Goal: Information Seeking & Learning: Check status

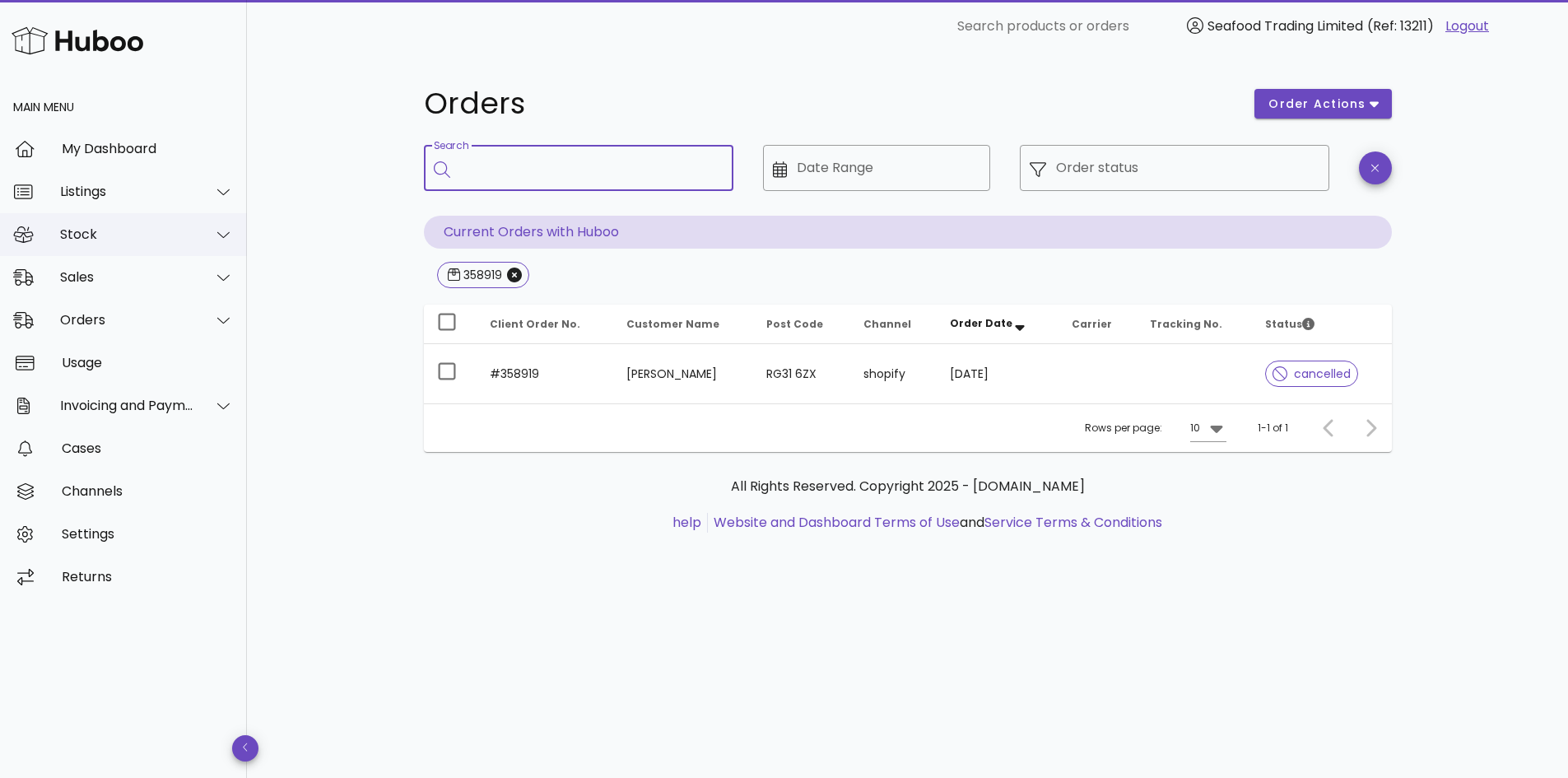
click at [101, 232] on div "Stock" at bounding box center [127, 234] width 134 height 16
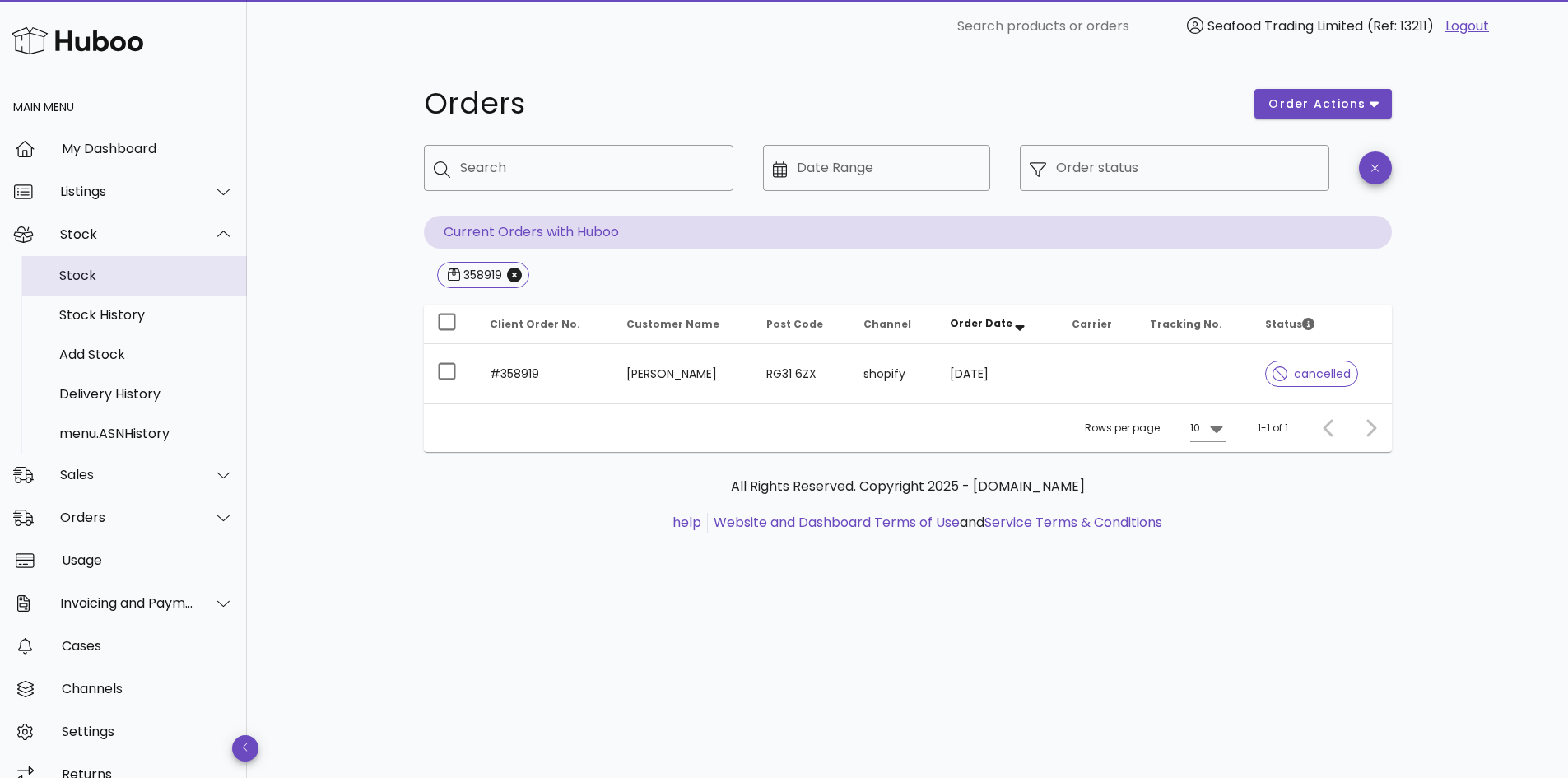
click at [88, 280] on div "Stock" at bounding box center [147, 275] width 175 height 16
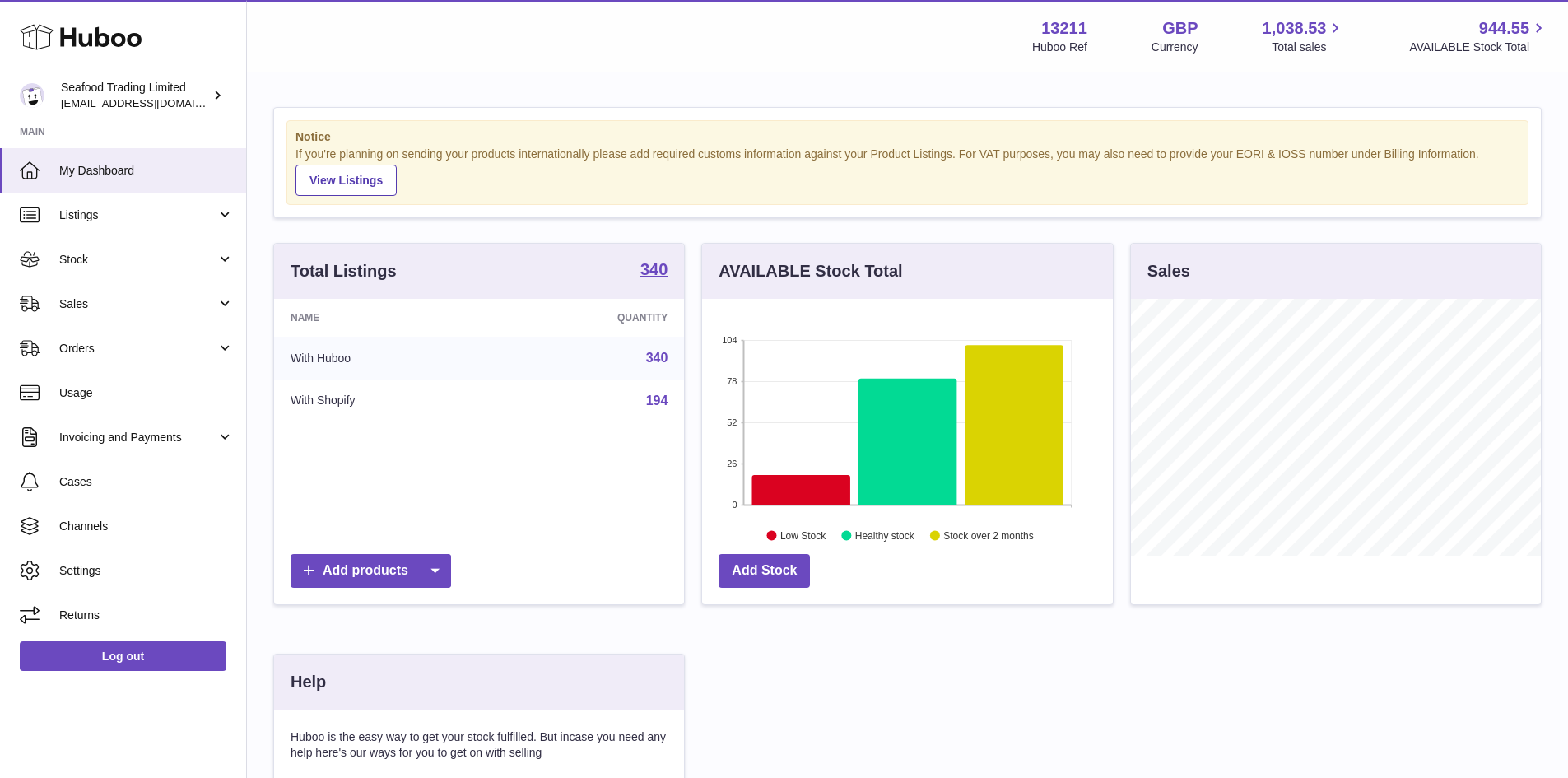
scroll to position [257, 411]
click at [118, 252] on span "Stock" at bounding box center [138, 260] width 157 height 16
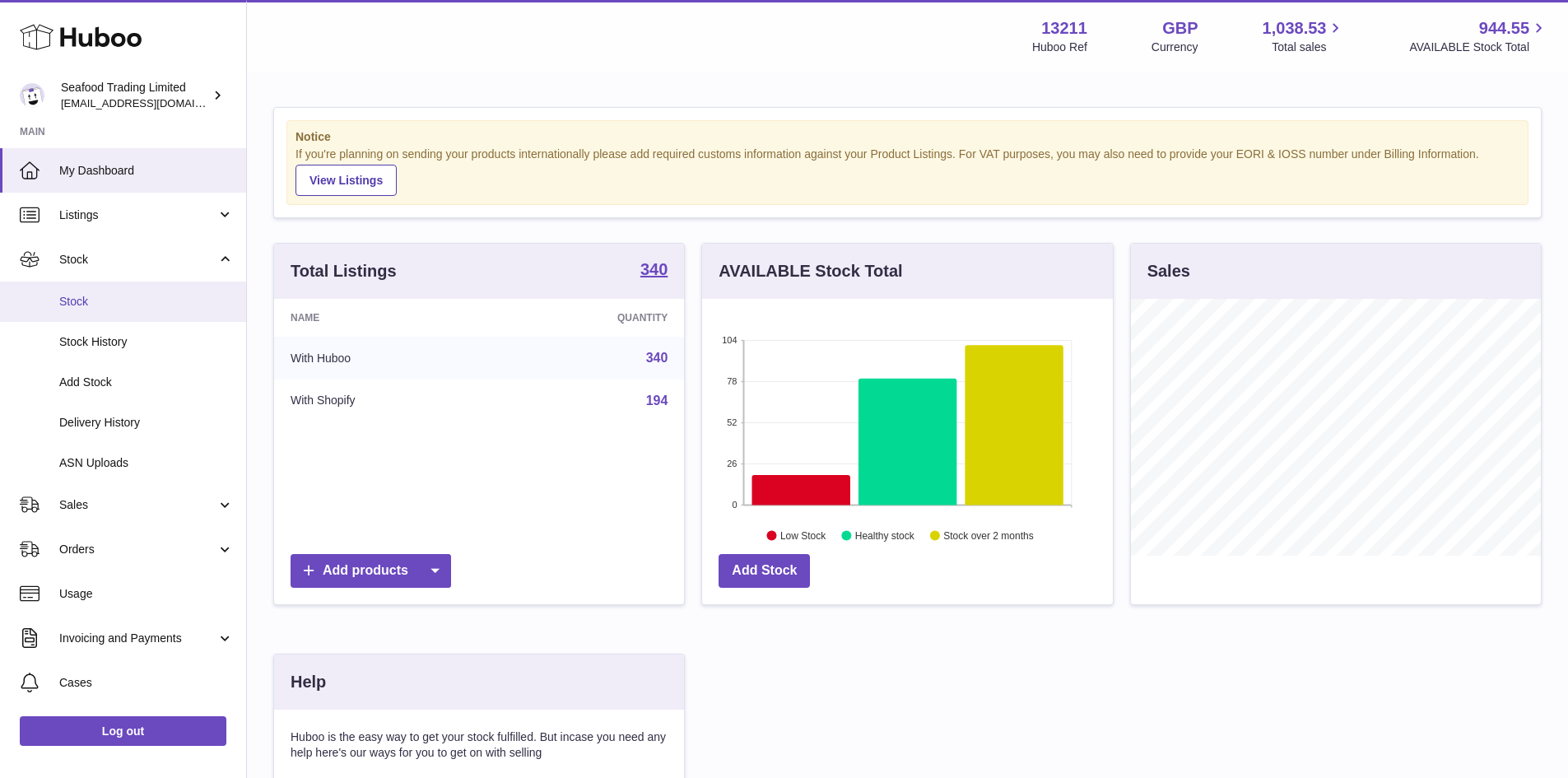
click at [120, 301] on span "Stock" at bounding box center [147, 302] width 175 height 16
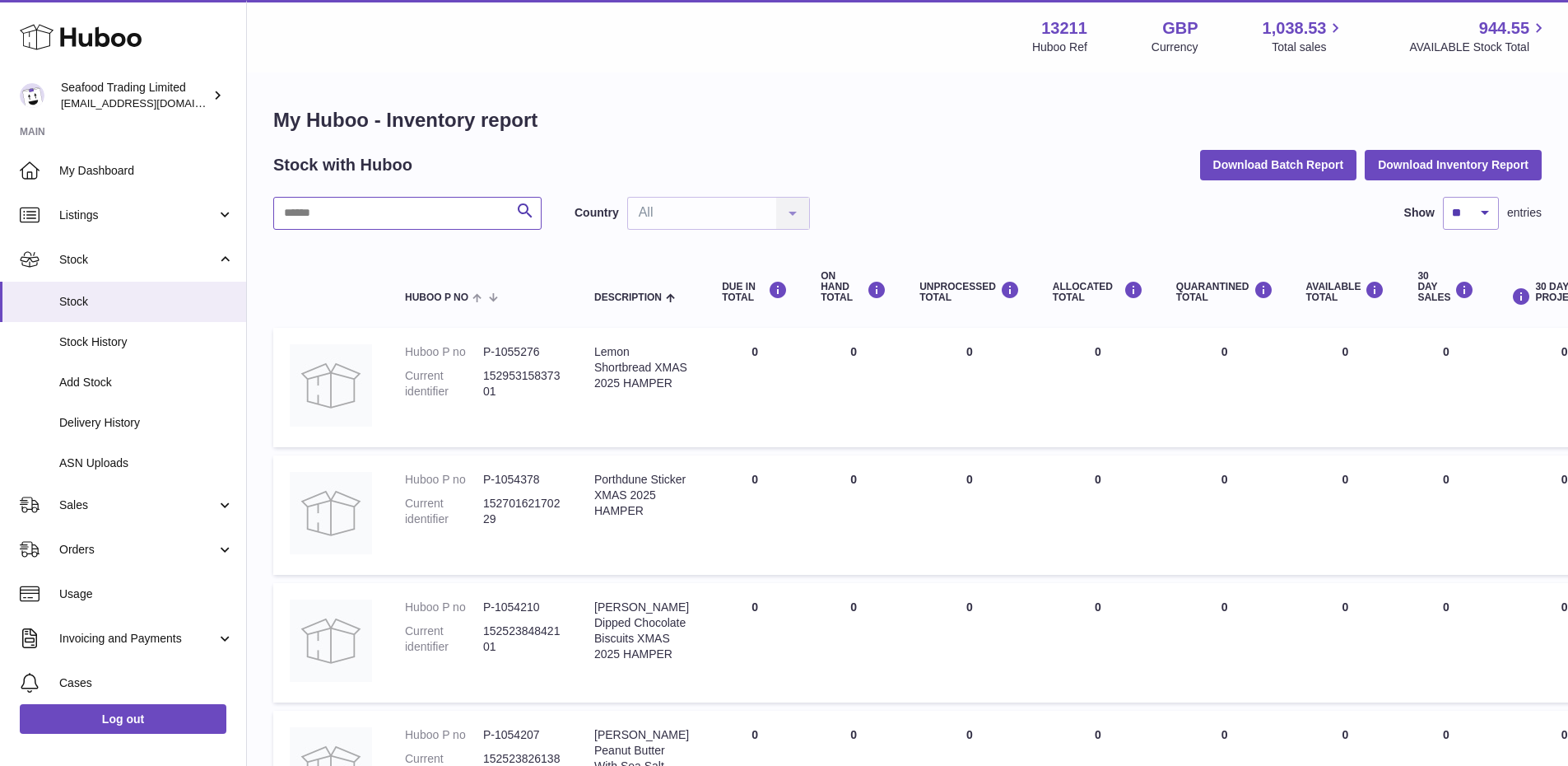
click at [429, 219] on input "text" at bounding box center [408, 213] width 268 height 33
paste input "******"
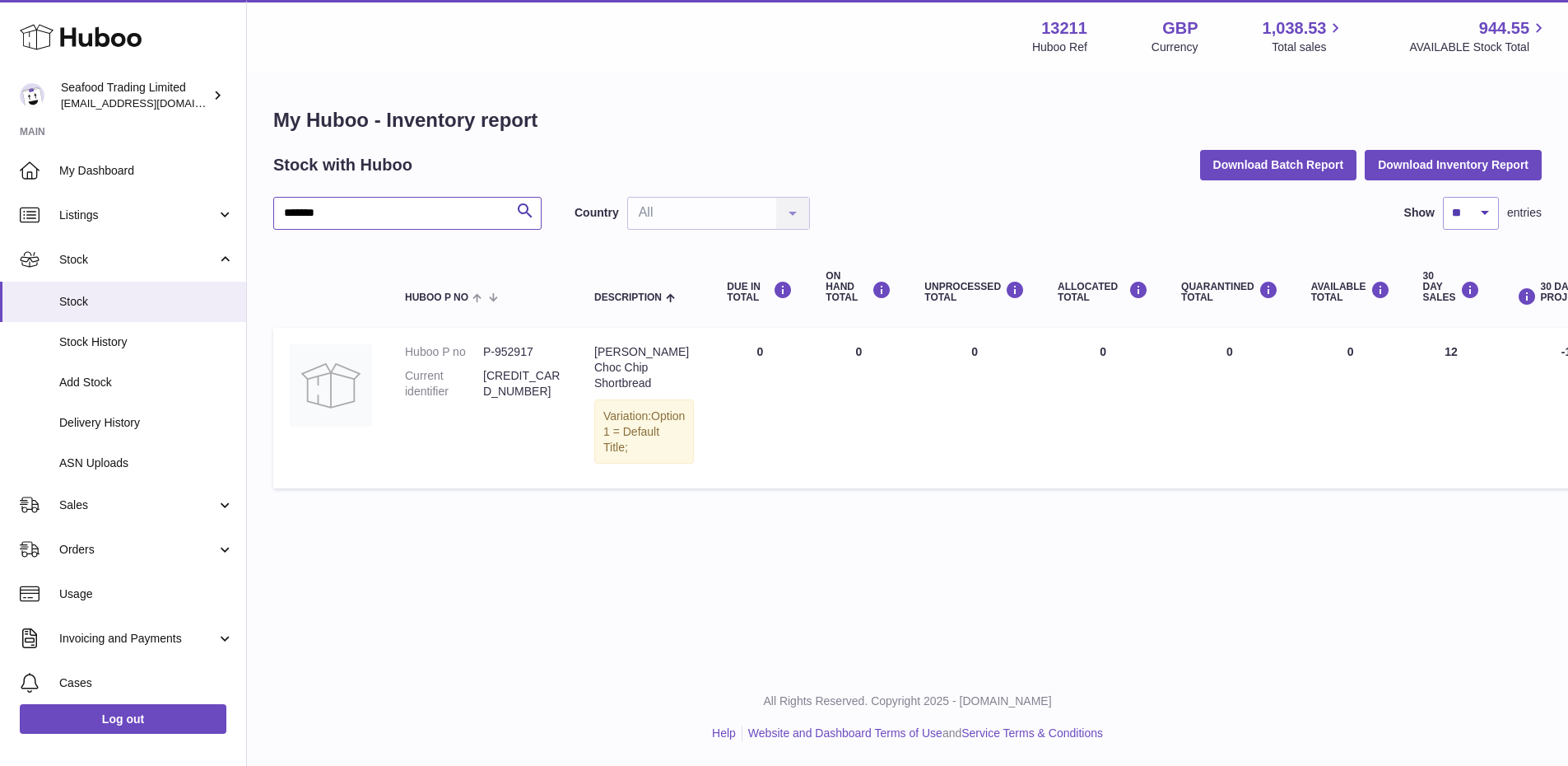
drag, startPoint x: 429, startPoint y: 219, endPoint x: 283, endPoint y: 215, distance: 146.1
click at [283, 215] on input "******" at bounding box center [408, 213] width 268 height 33
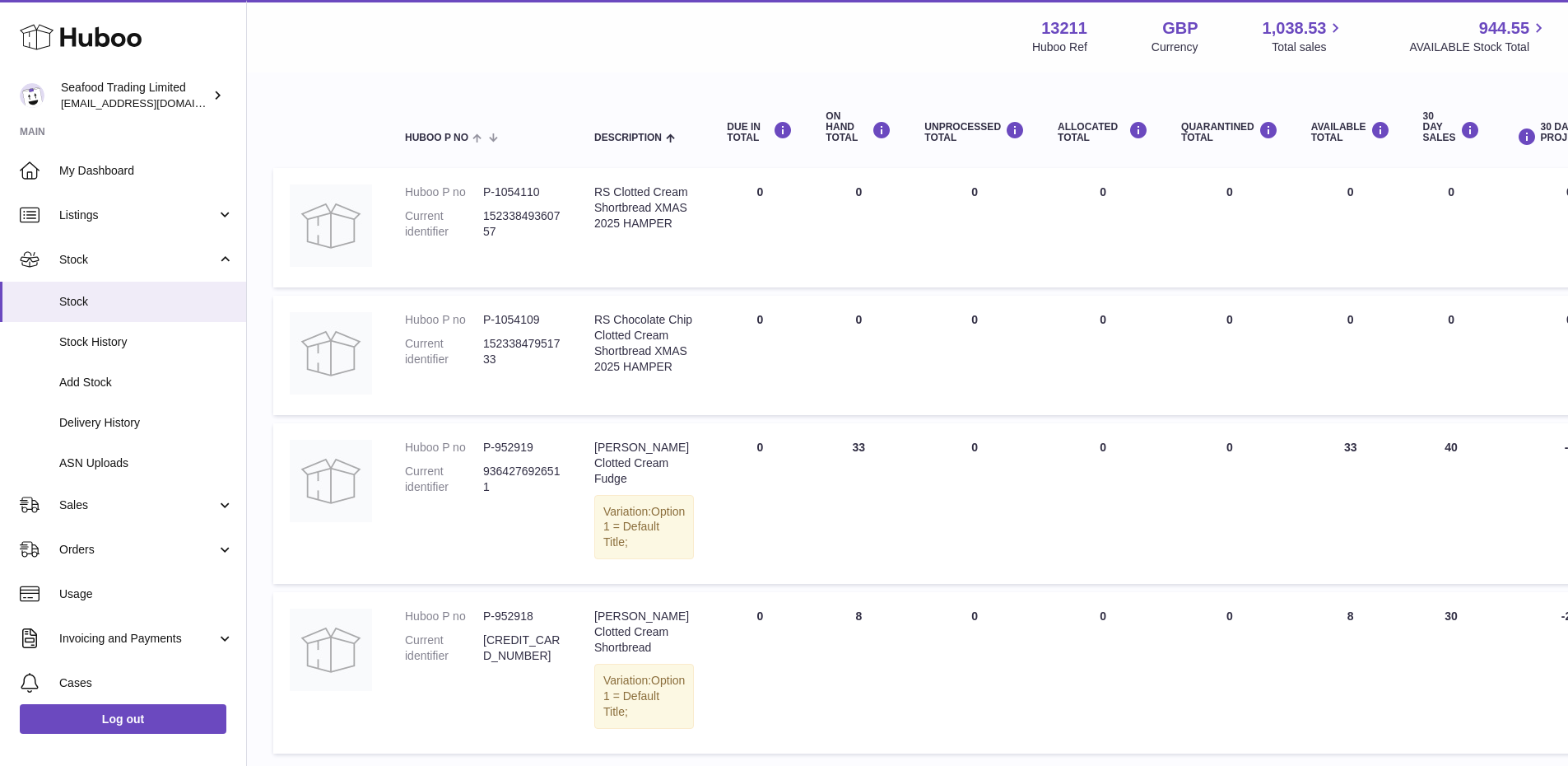
scroll to position [159, 0]
type input "**********"
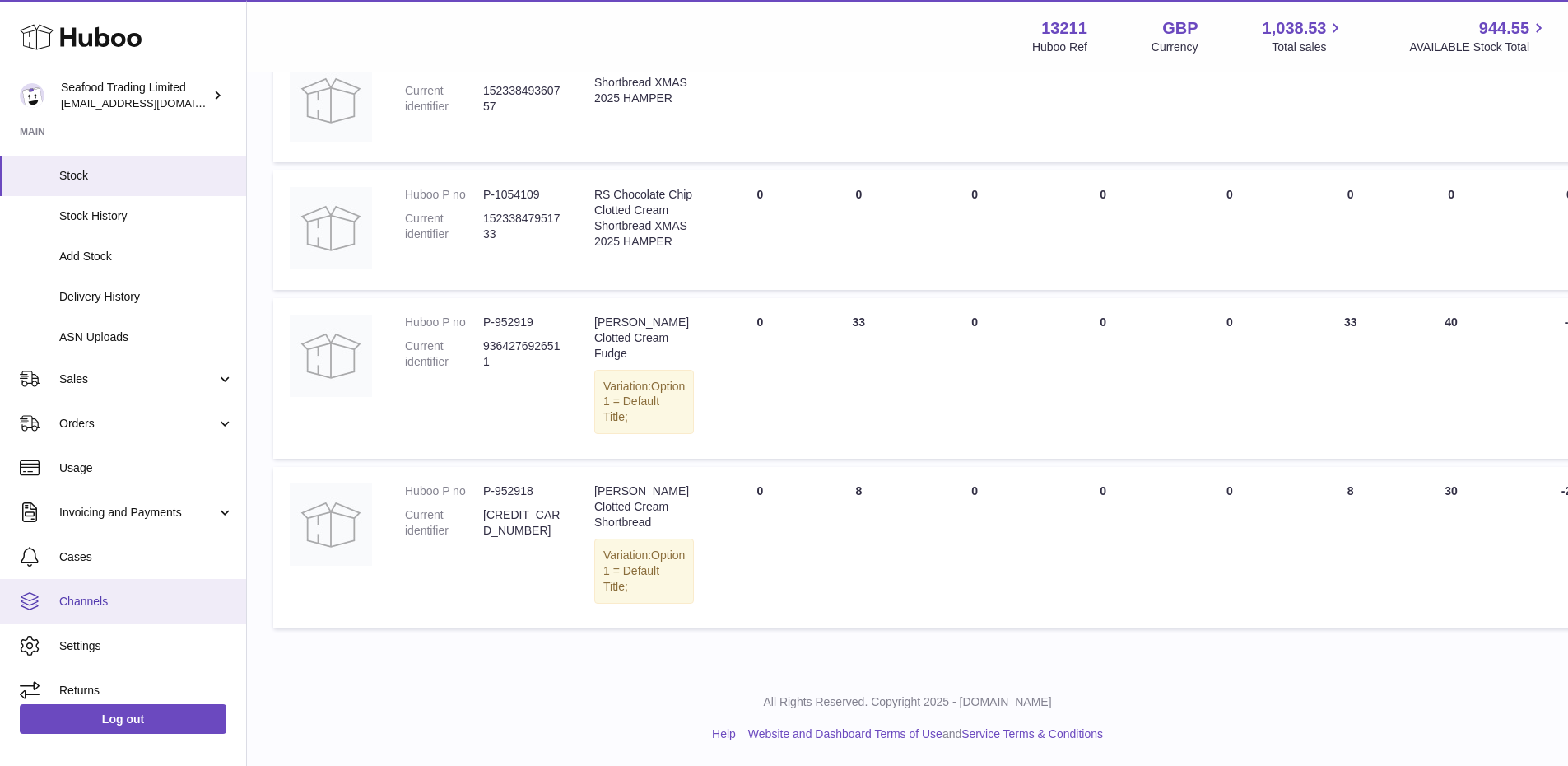
scroll to position [324, 0]
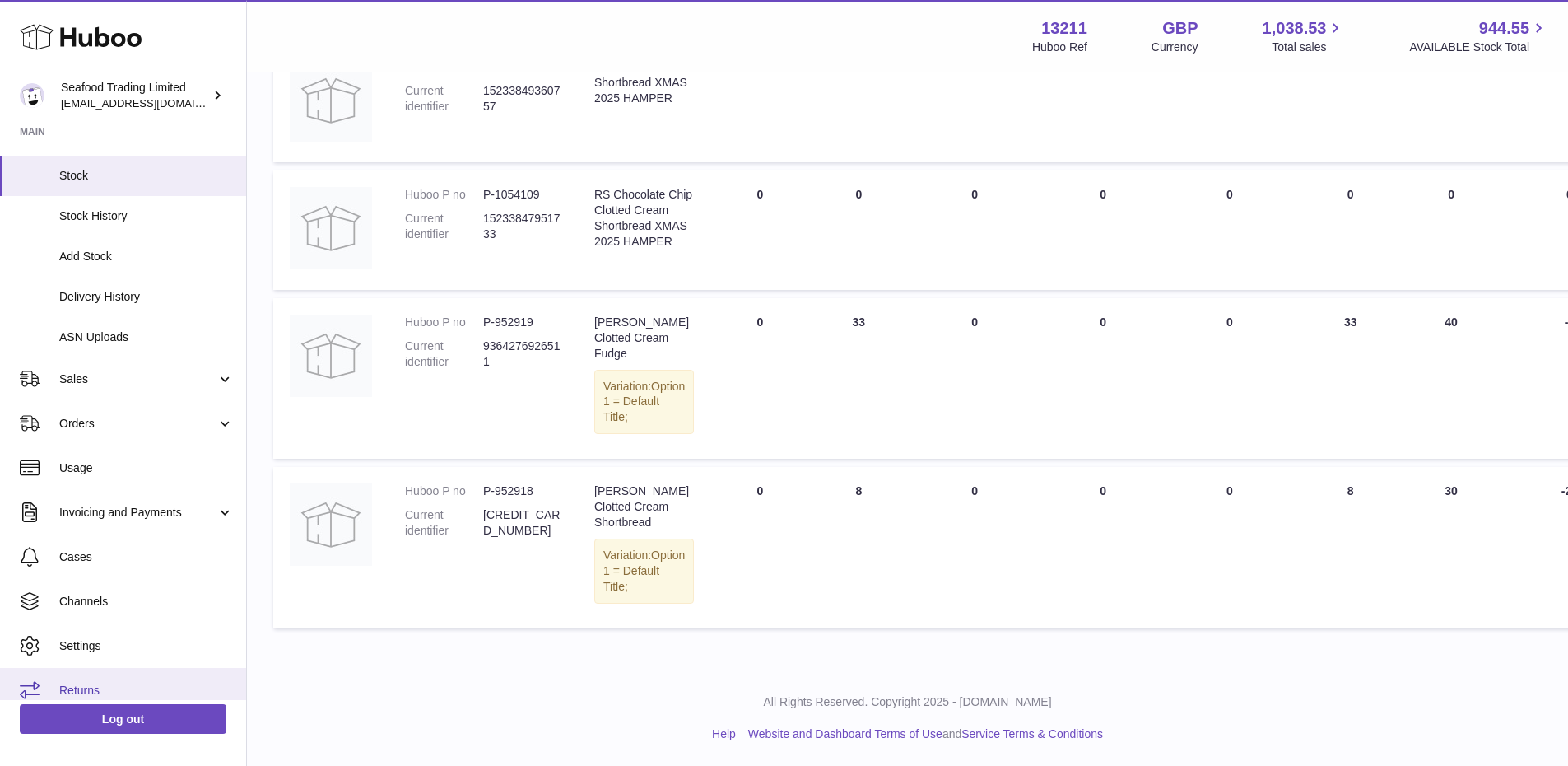
click at [90, 682] on span "Returns" at bounding box center [147, 690] width 175 height 16
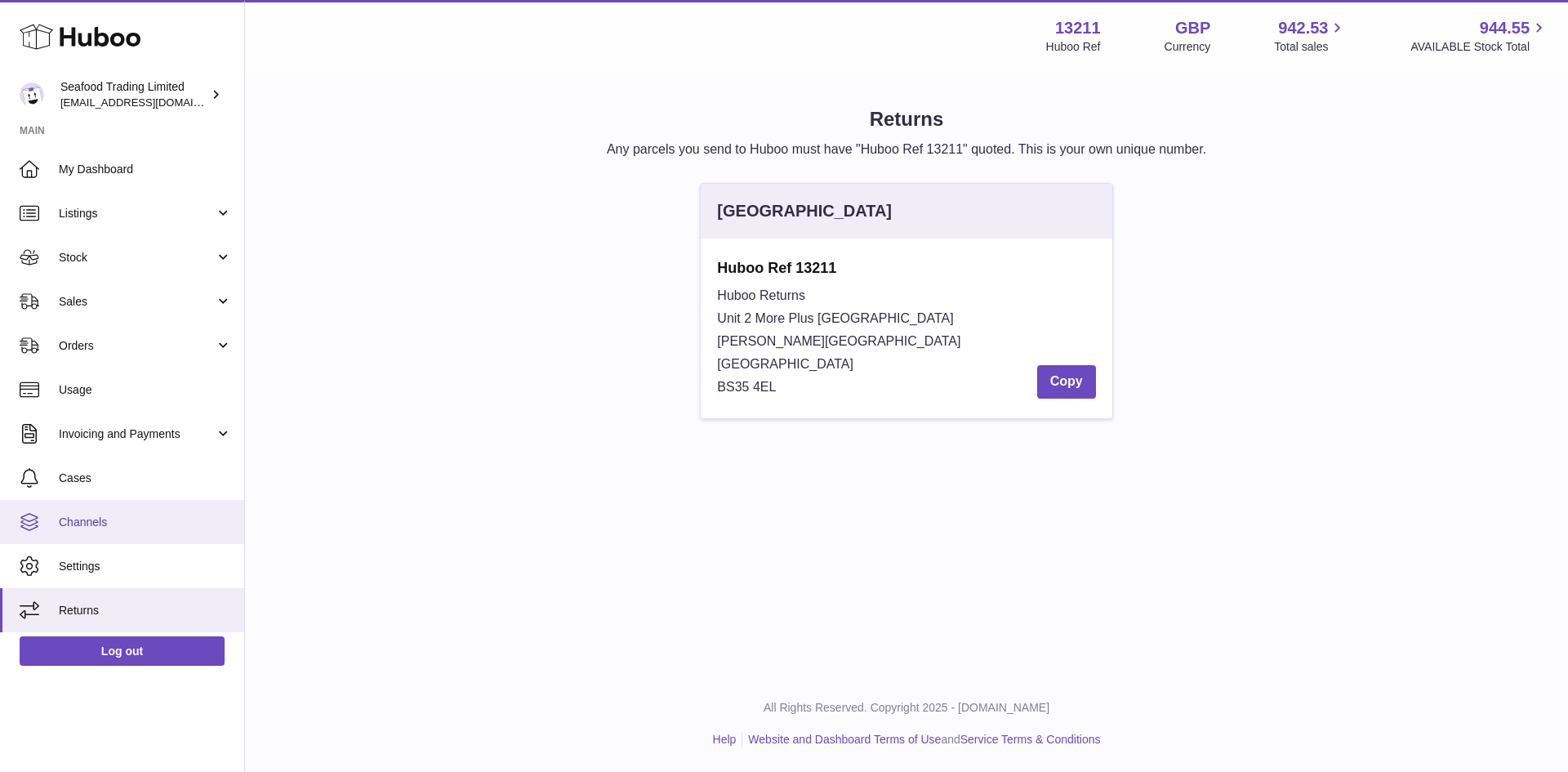
click at [77, 525] on span "Channels" at bounding box center [146, 522] width 174 height 16
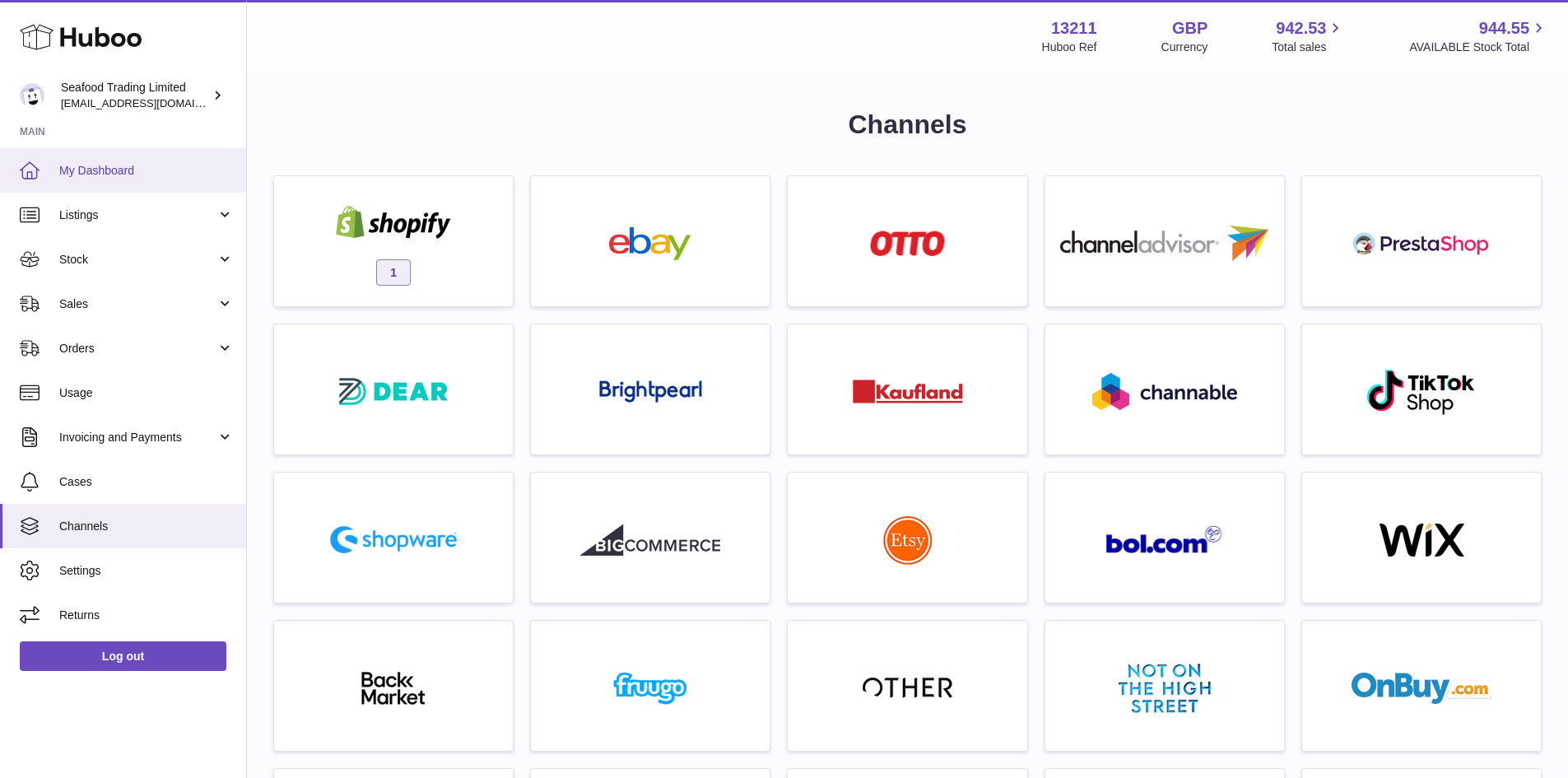
click at [91, 184] on link "My Dashboard" at bounding box center [122, 170] width 246 height 45
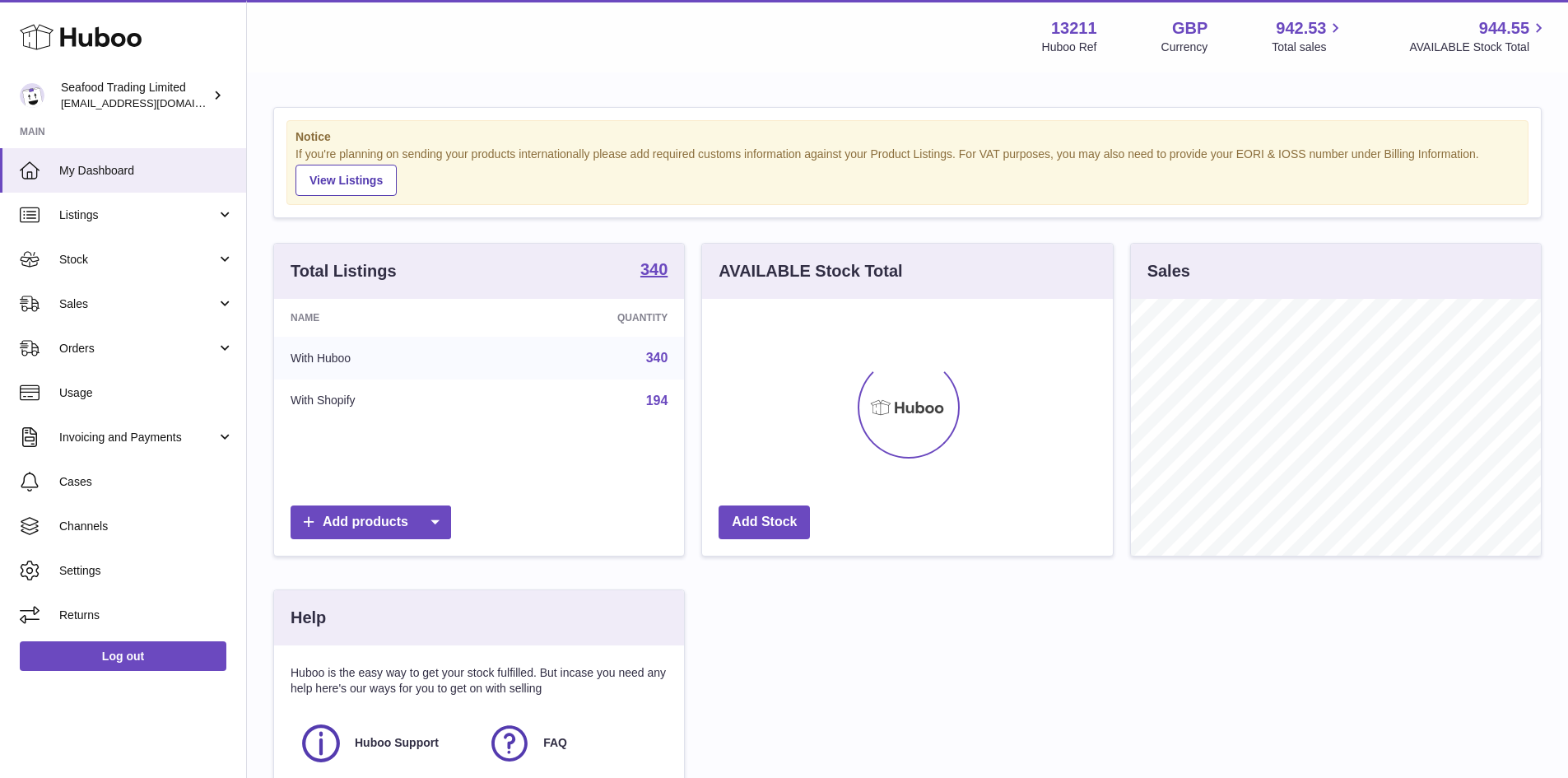
scroll to position [257, 411]
